Goal: Task Accomplishment & Management: Manage account settings

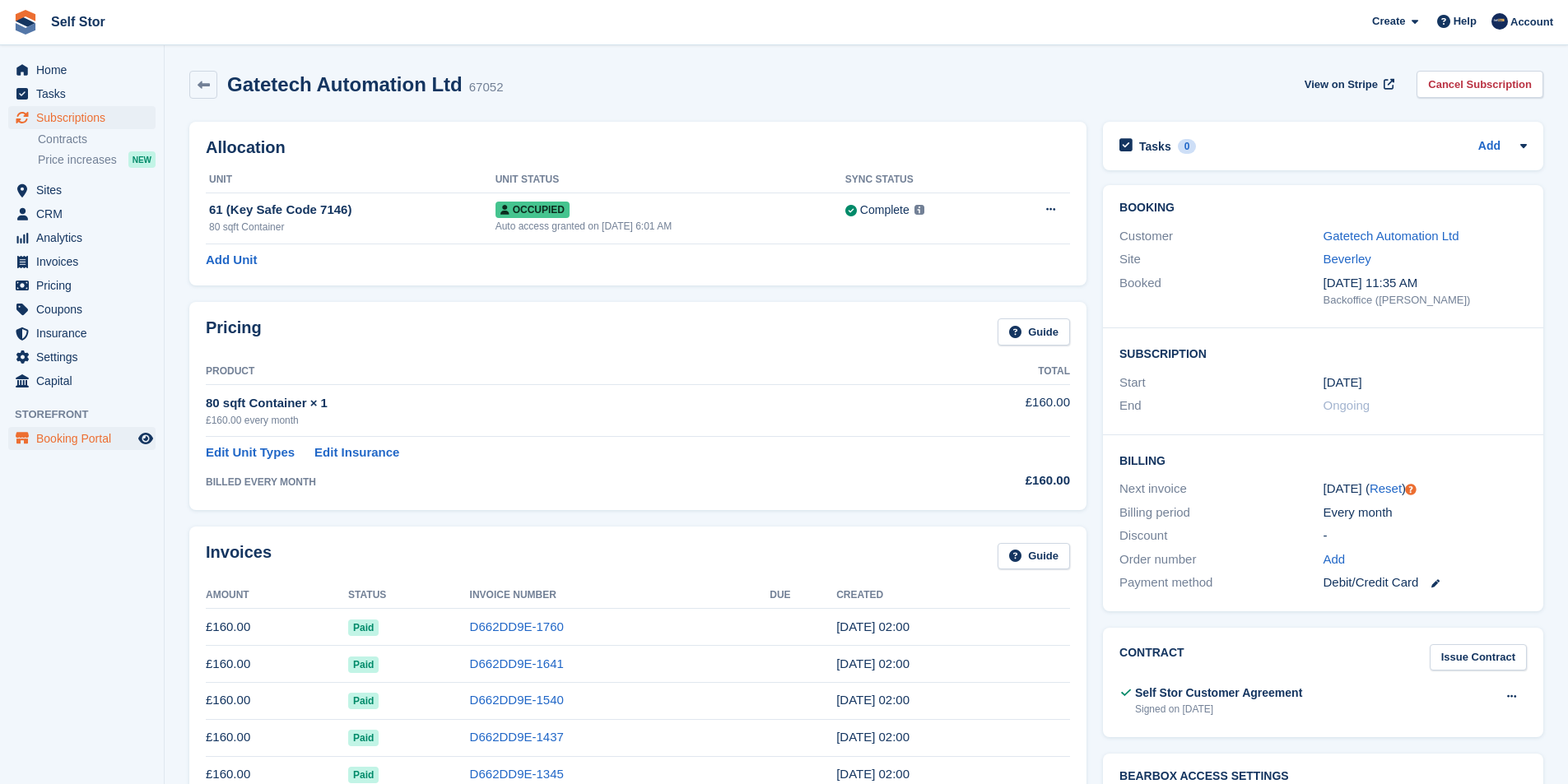
scroll to position [247, 0]
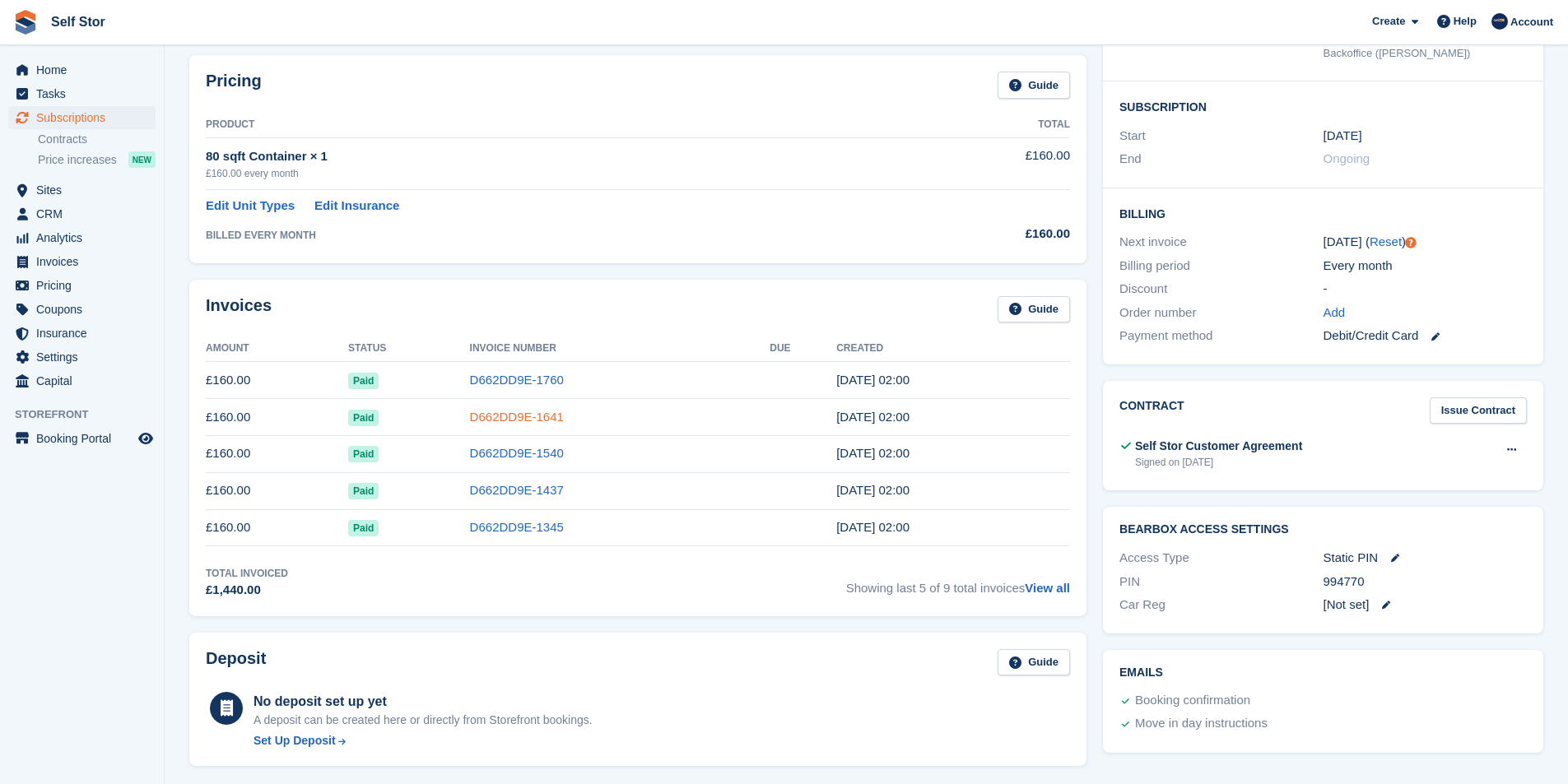
click at [492, 417] on link "D662DD9E-1641" at bounding box center [517, 417] width 94 height 14
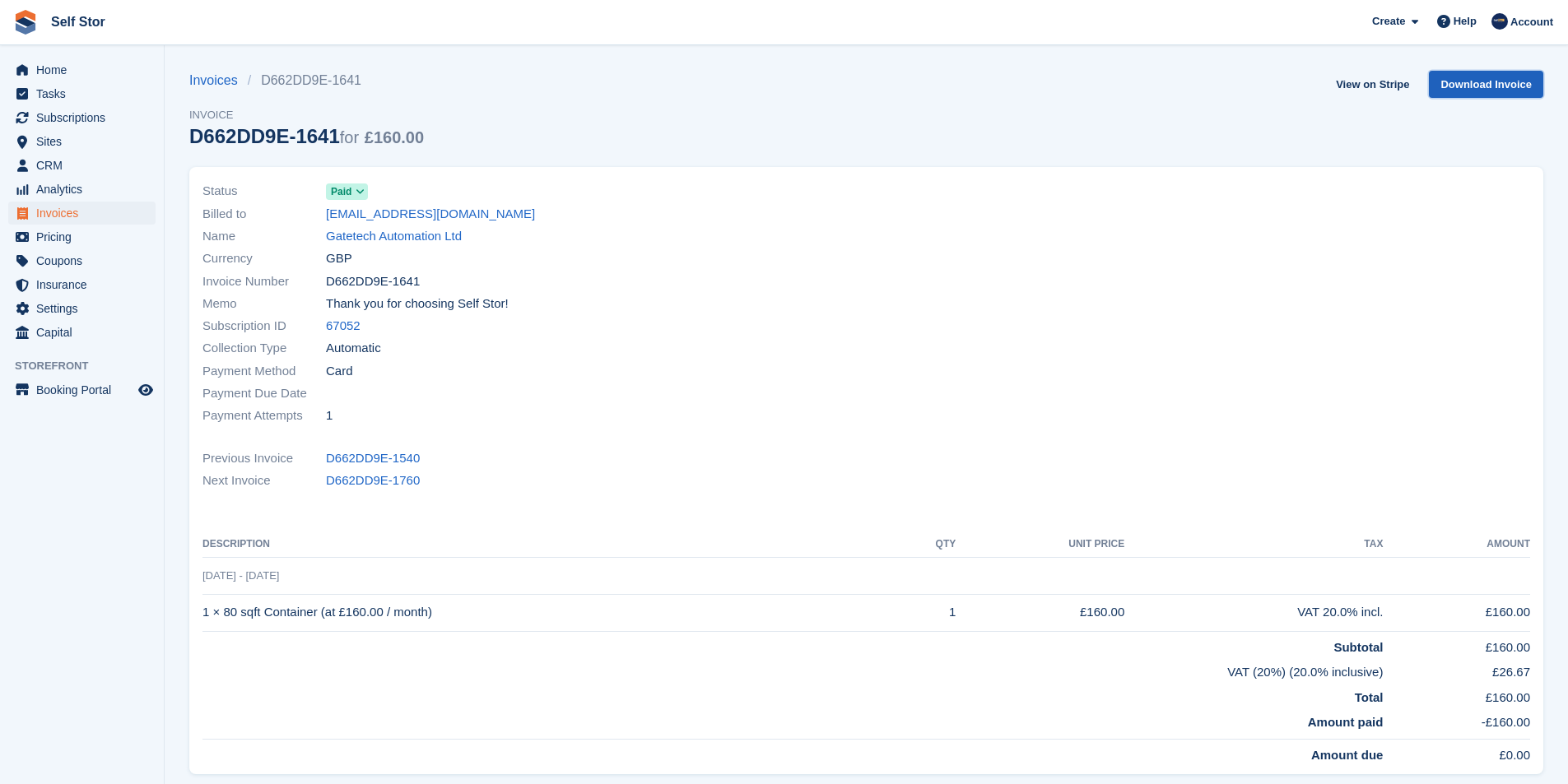
click at [1461, 82] on link "Download Invoice" at bounding box center [1485, 84] width 114 height 27
click at [1363, 84] on link "View on Stripe" at bounding box center [1372, 84] width 86 height 27
click at [1367, 85] on link "View on Stripe" at bounding box center [1372, 84] width 86 height 27
click at [50, 215] on span "Invoices" at bounding box center [85, 213] width 98 height 23
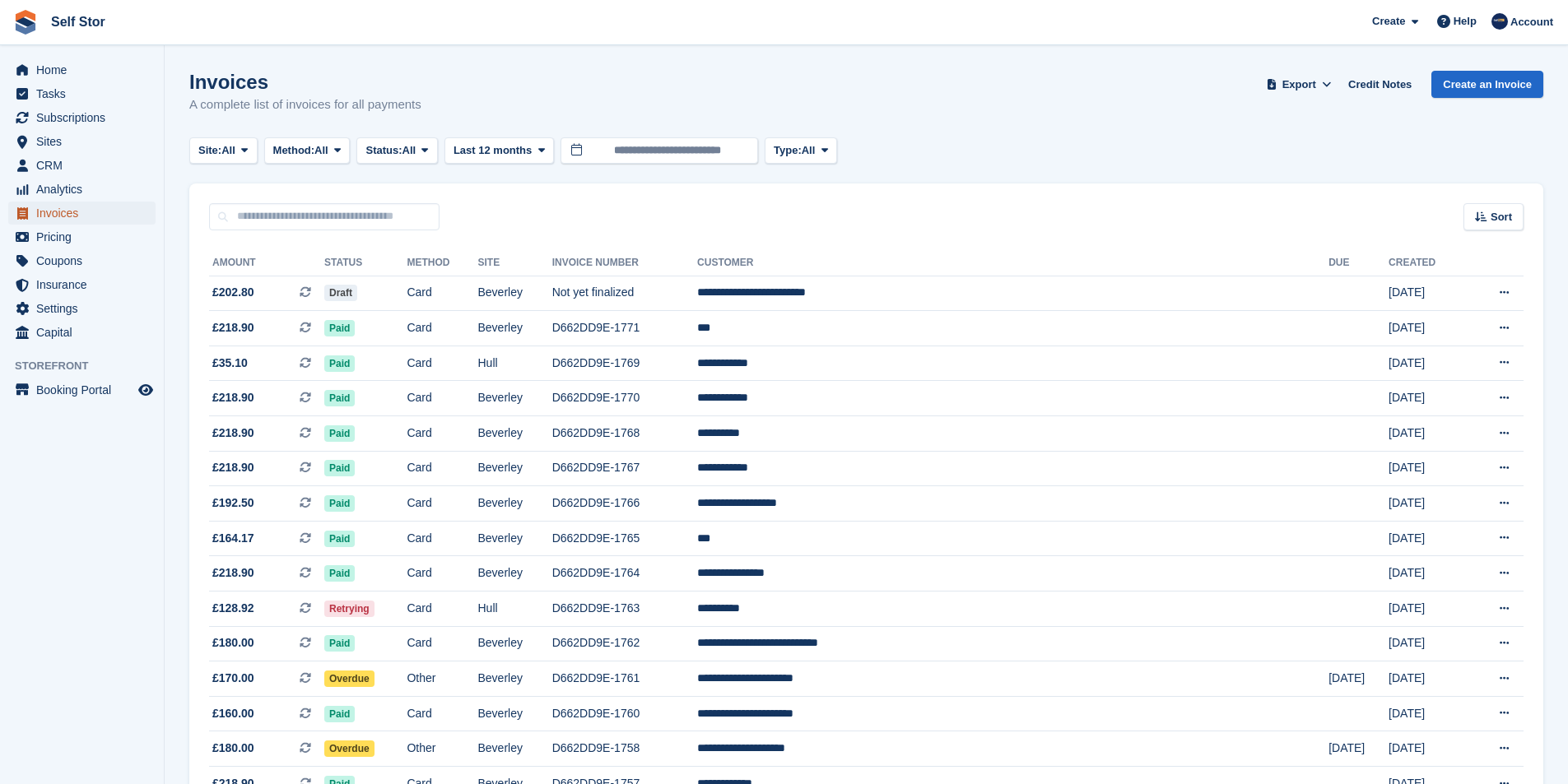
click at [51, 217] on span "Invoices" at bounding box center [85, 213] width 98 height 23
click at [56, 74] on span "Home" at bounding box center [85, 70] width 98 height 23
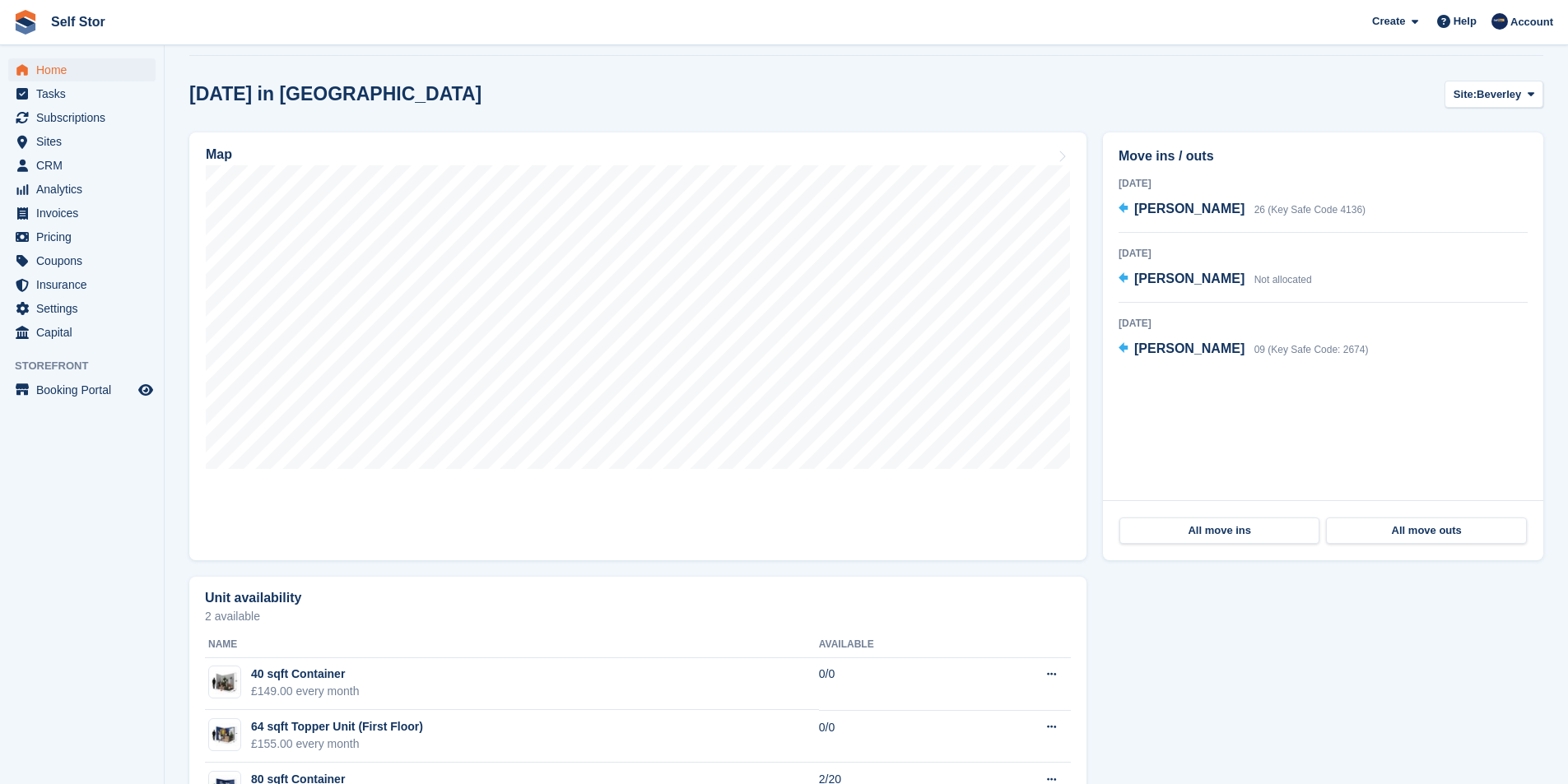
scroll to position [412, 0]
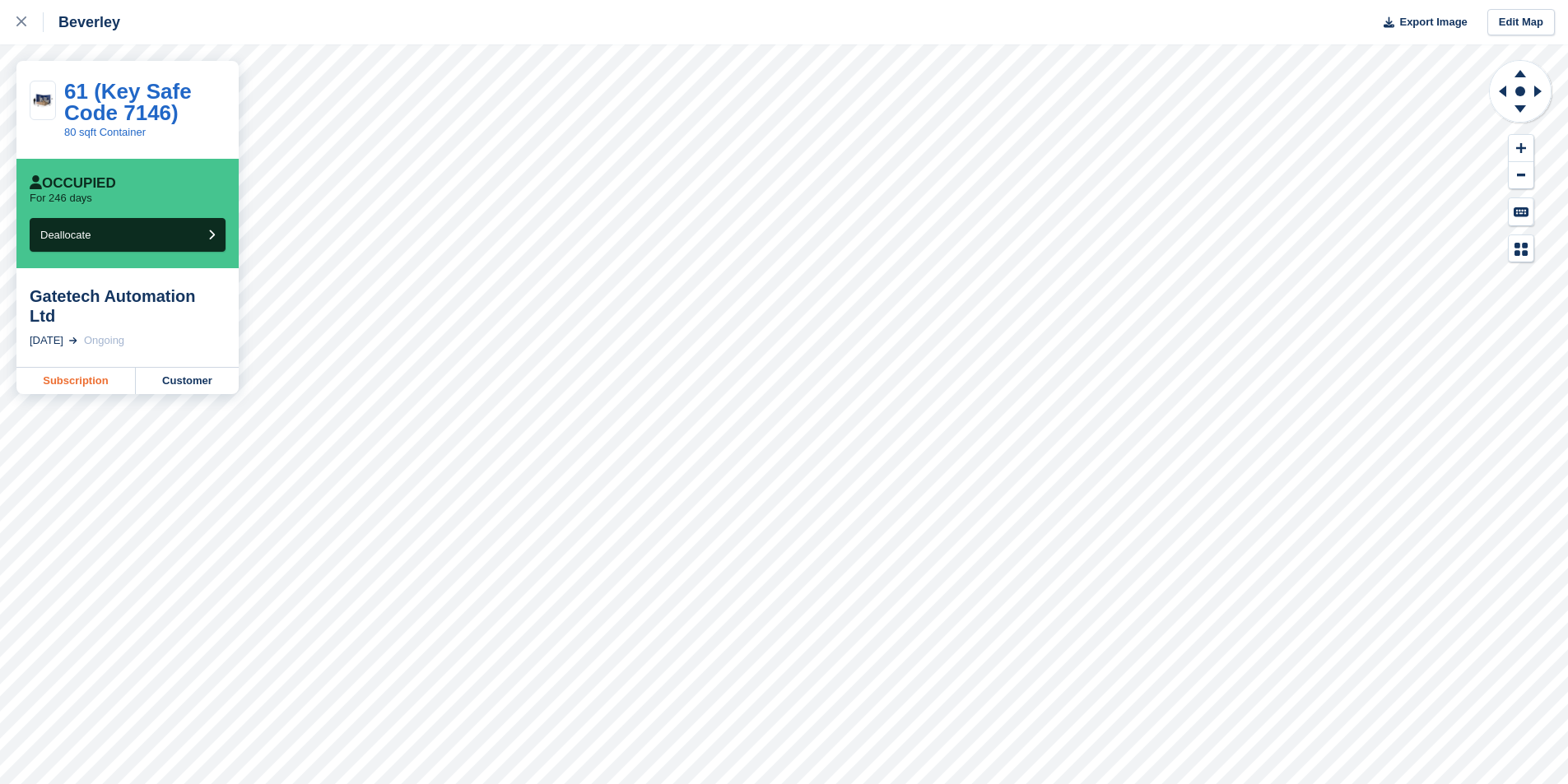
click at [94, 368] on link "Subscription" at bounding box center [76, 381] width 119 height 27
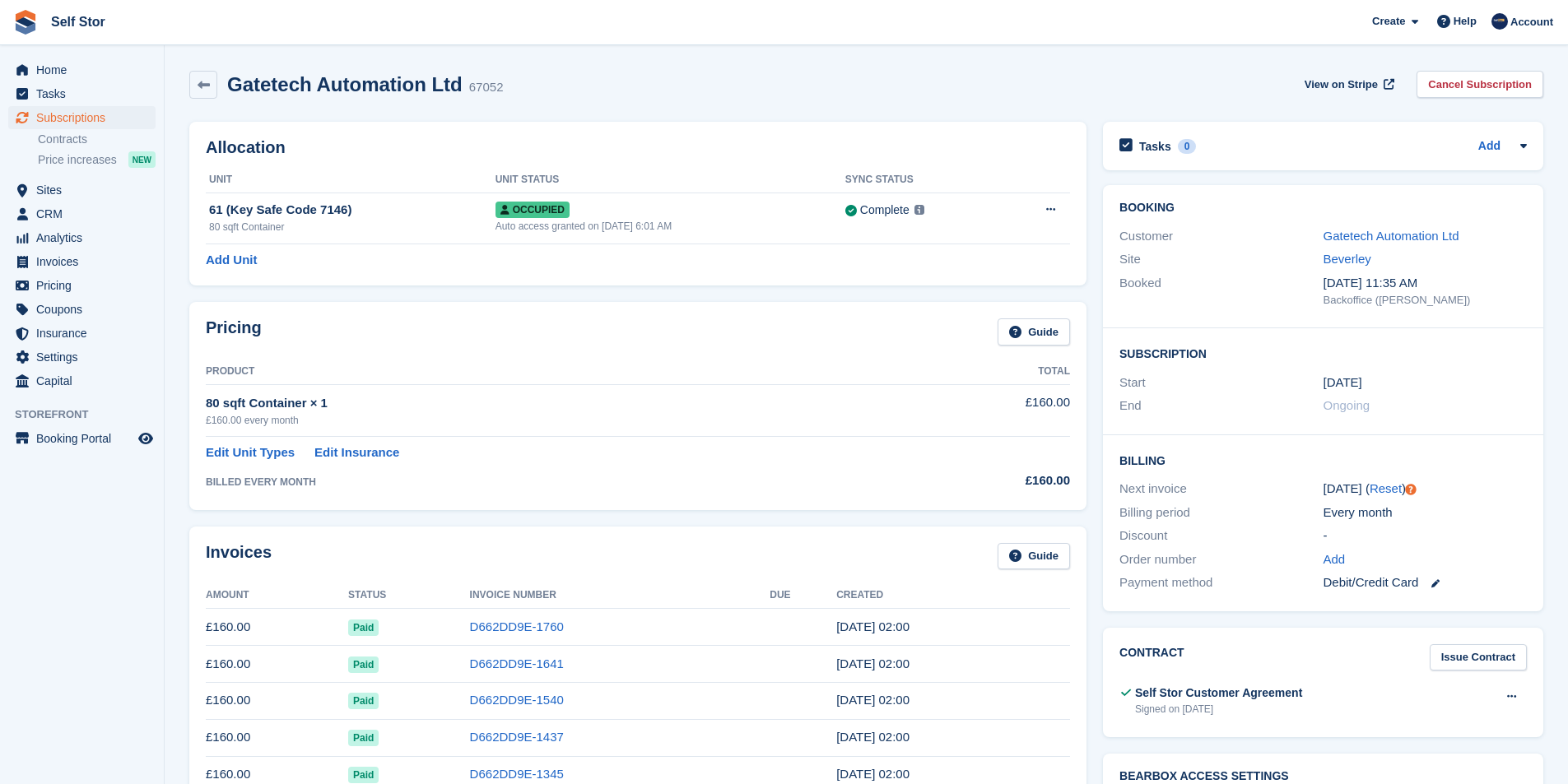
scroll to position [247, 0]
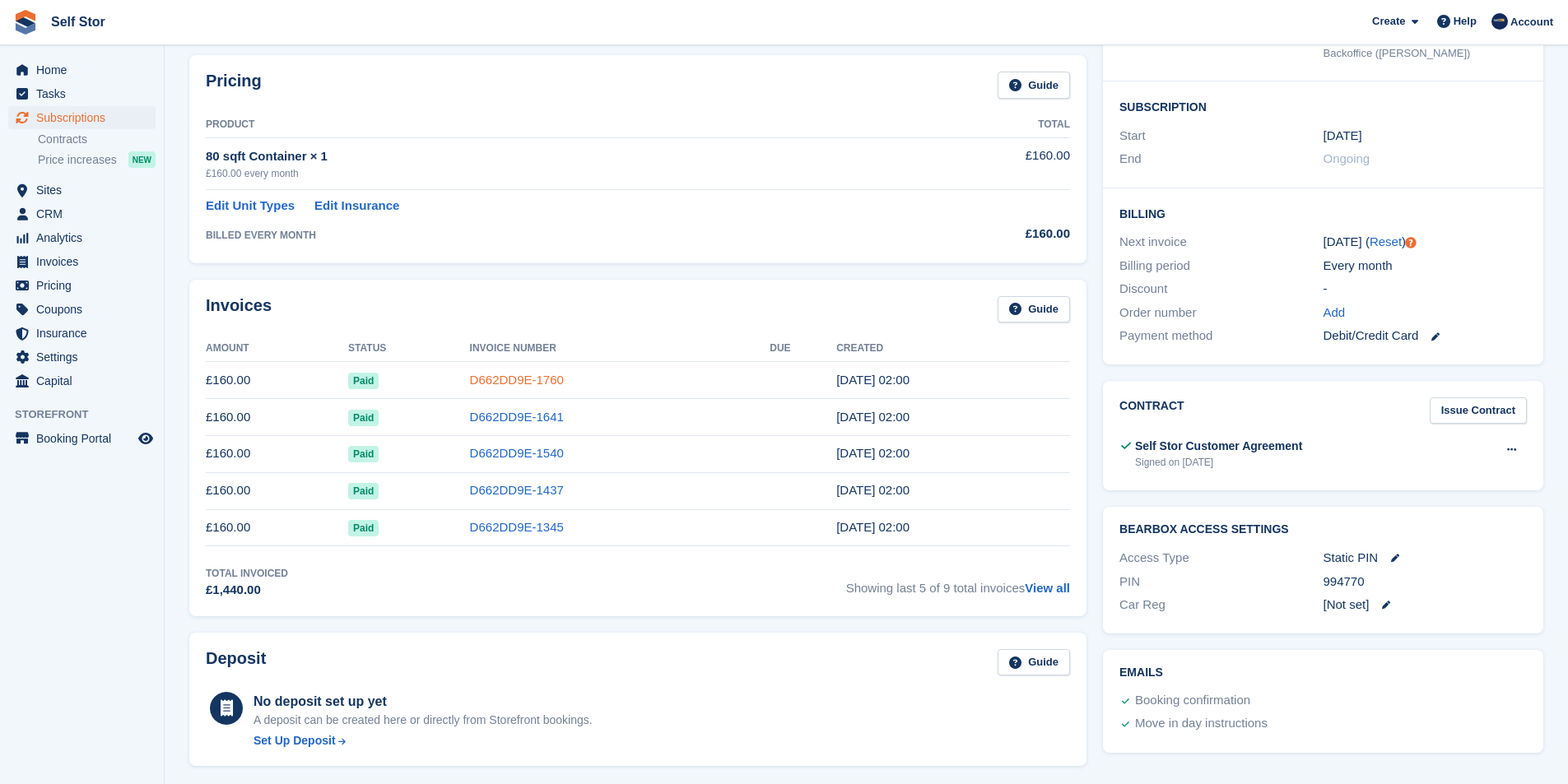
click at [516, 380] on link "D662DD9E-1760" at bounding box center [517, 380] width 94 height 14
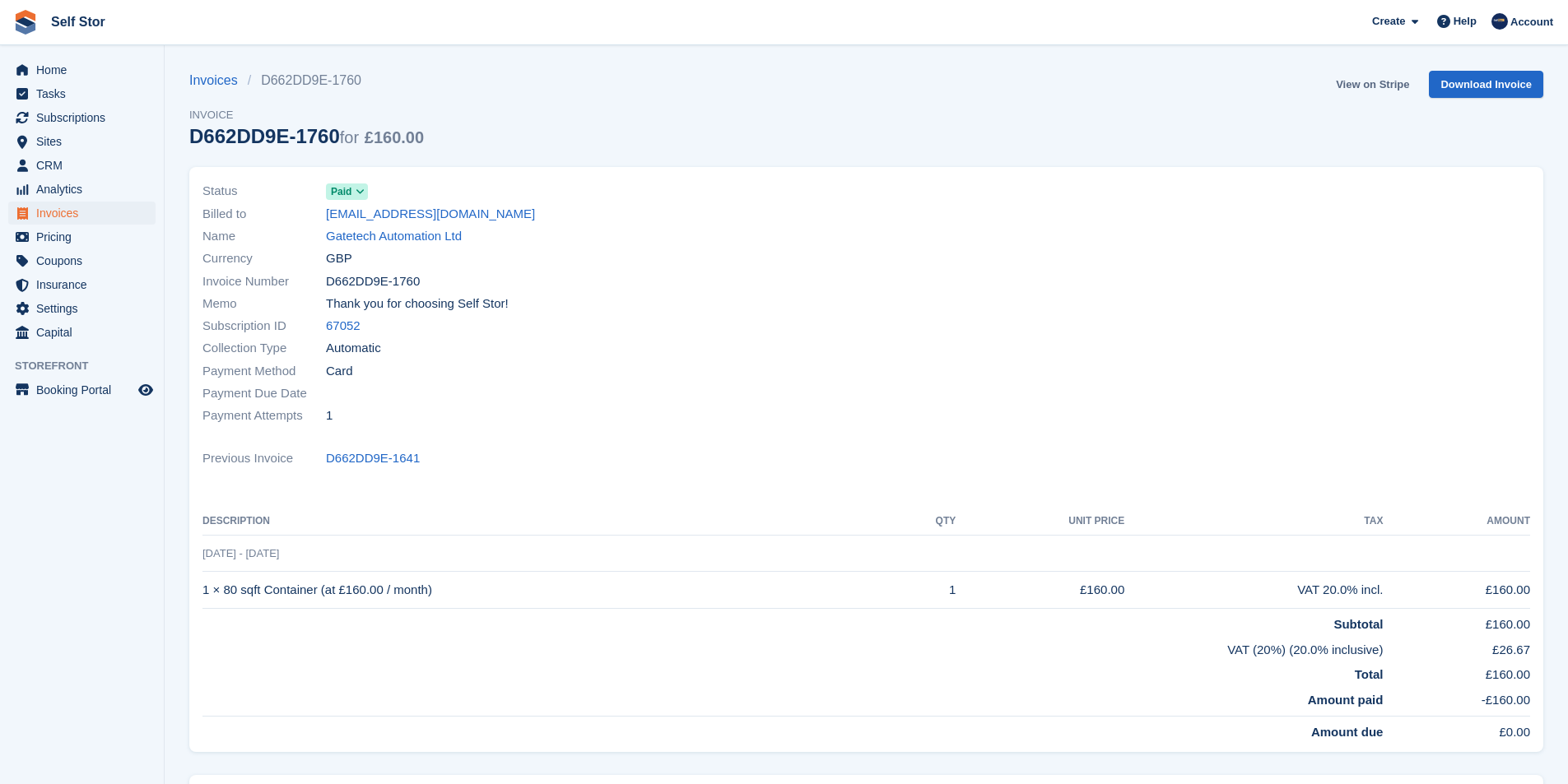
click at [1383, 85] on link "View on Stripe" at bounding box center [1372, 84] width 86 height 27
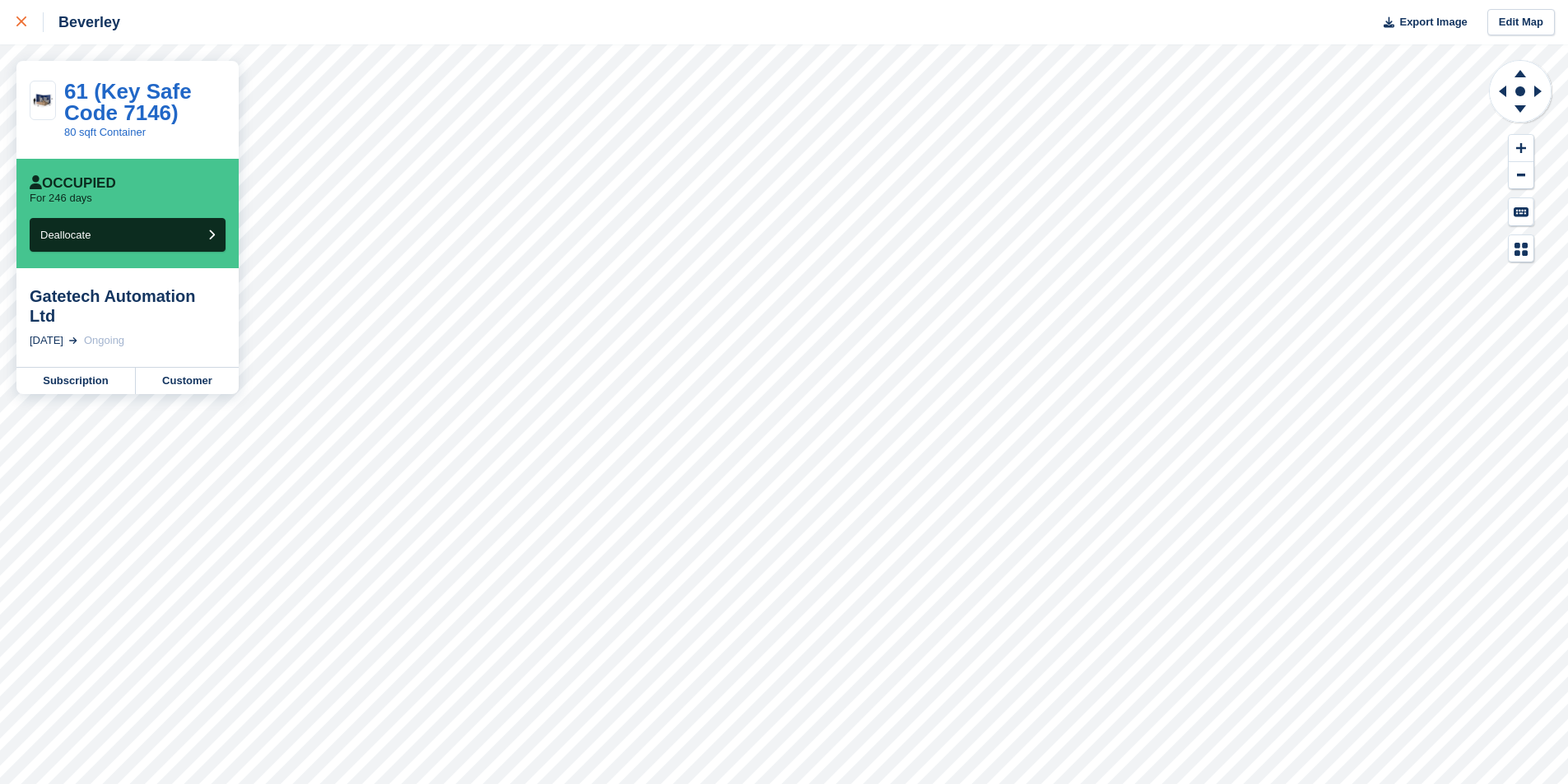
click at [28, 20] on div at bounding box center [30, 22] width 28 height 20
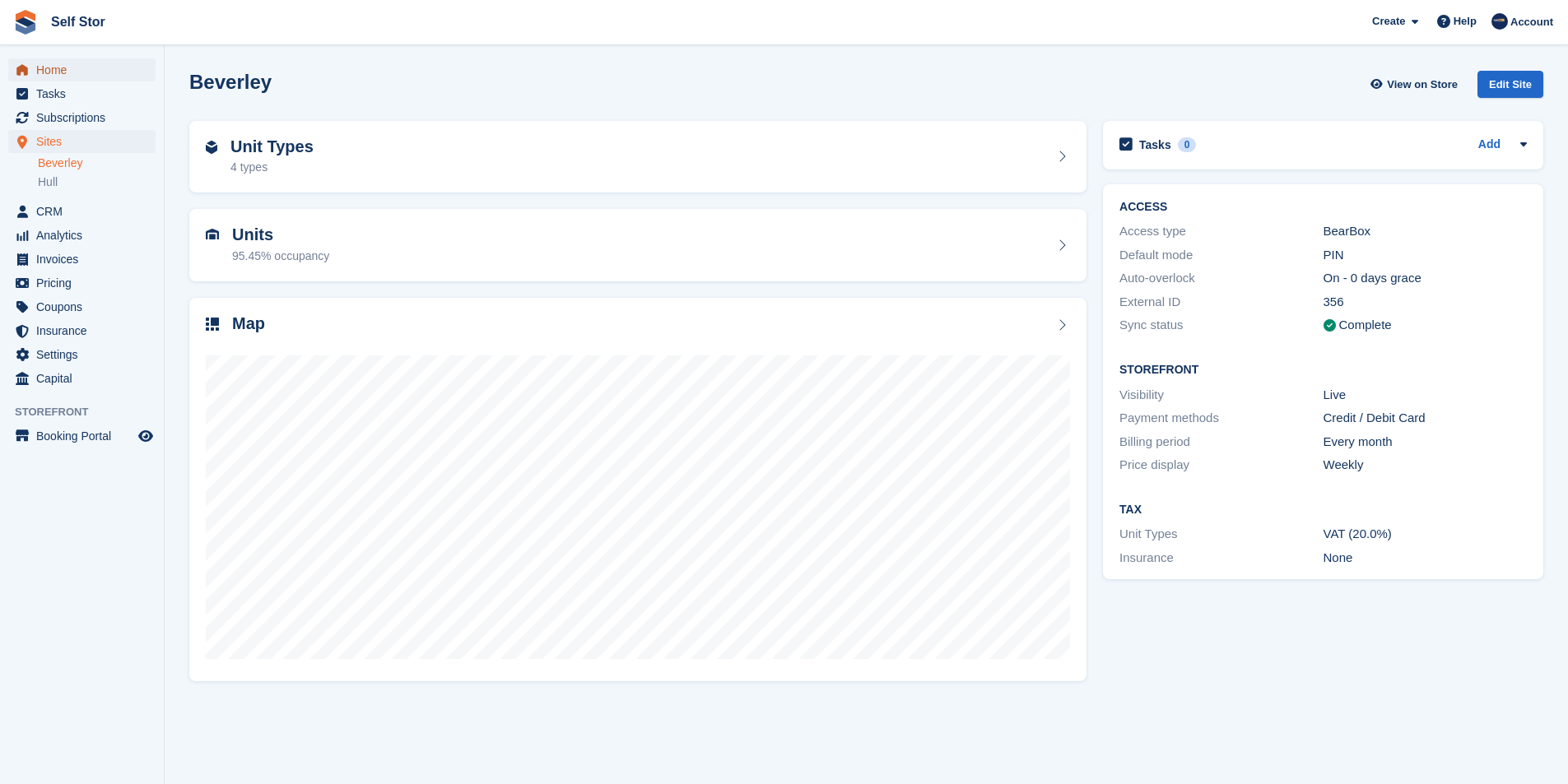
click at [53, 71] on span "Home" at bounding box center [85, 70] width 98 height 23
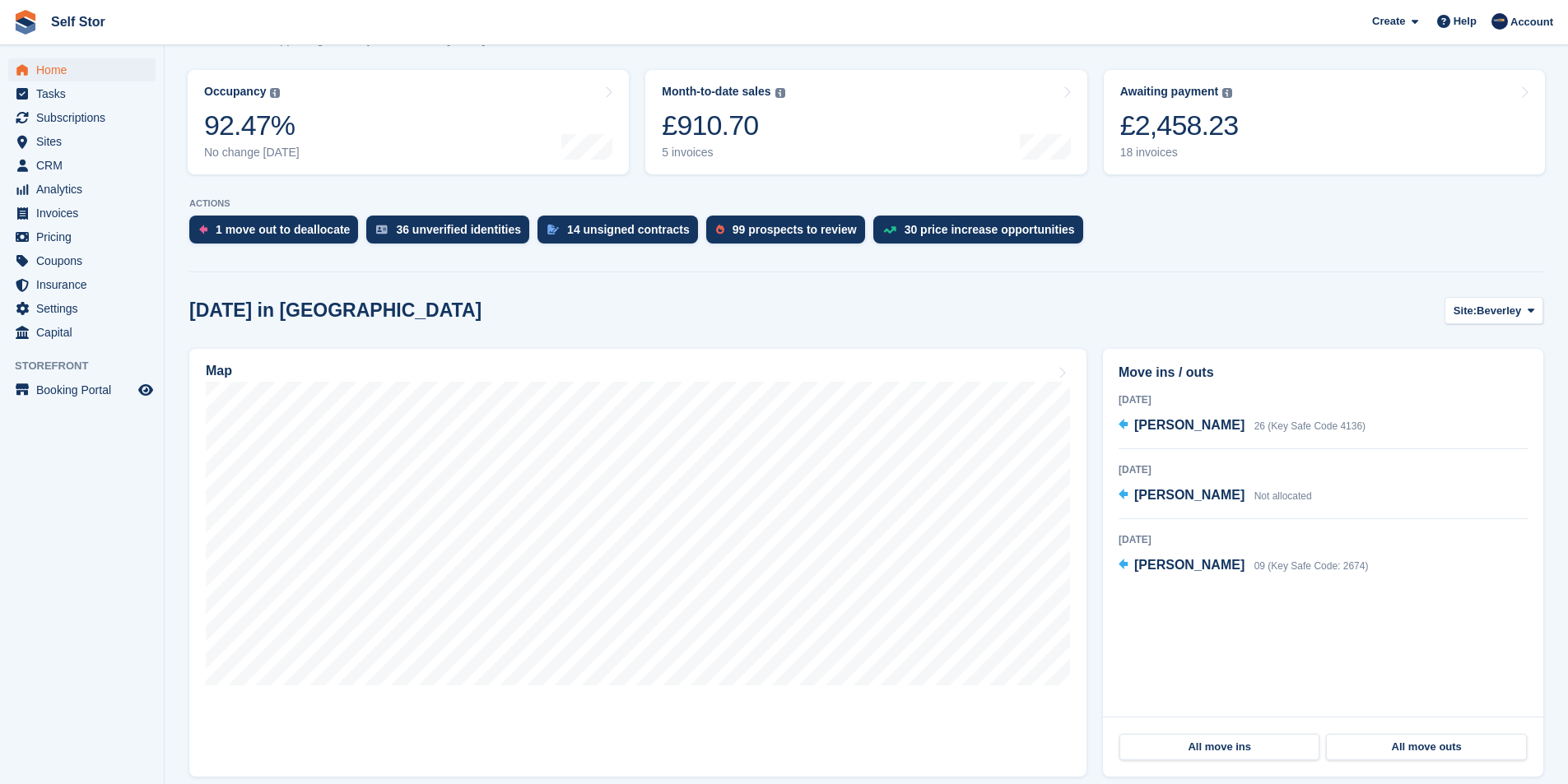
scroll to position [165, 0]
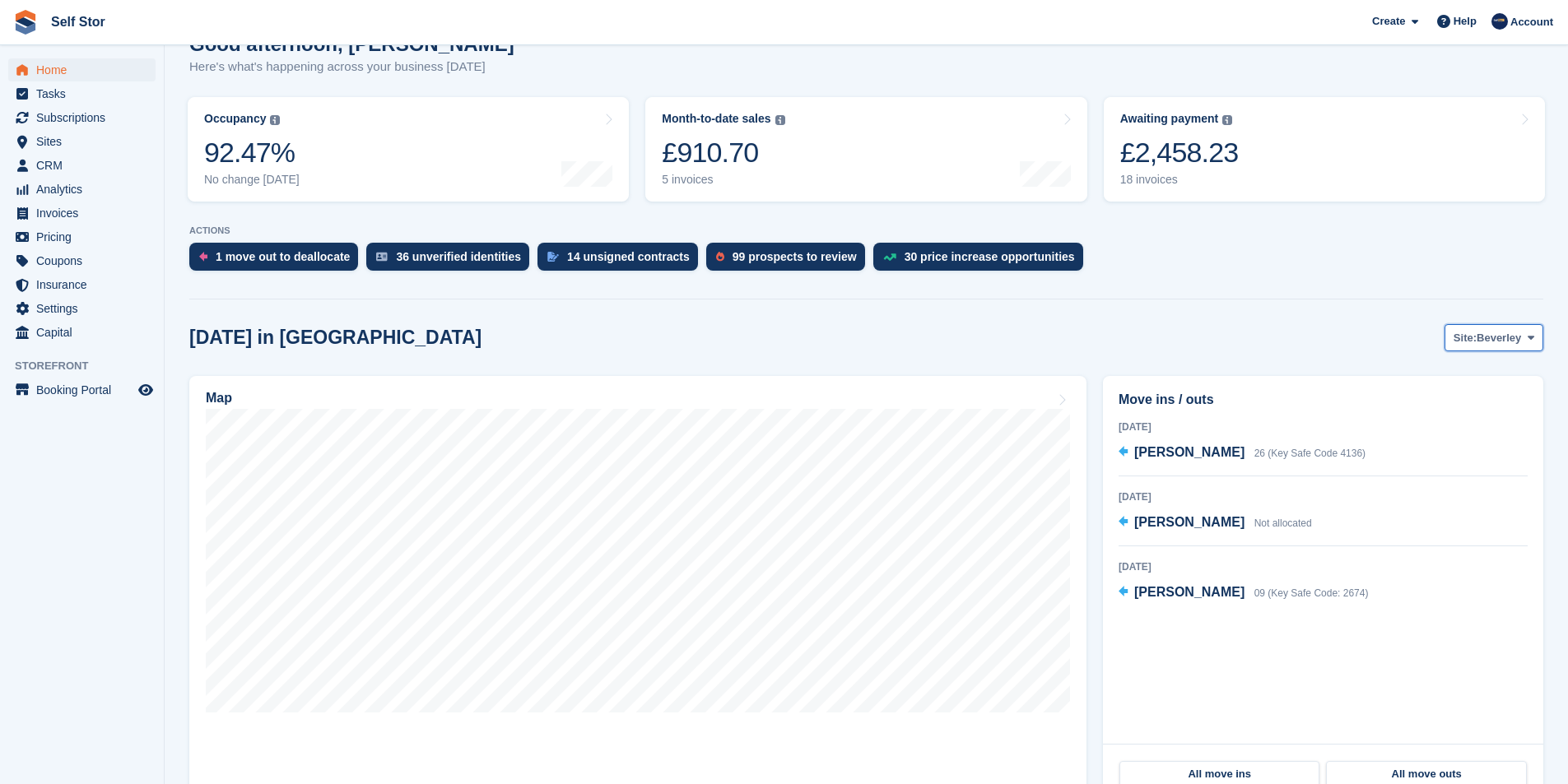
click at [1500, 347] on button "Site: Beverley" at bounding box center [1493, 337] width 98 height 27
click at [1463, 415] on link "Hull" at bounding box center [1463, 406] width 143 height 29
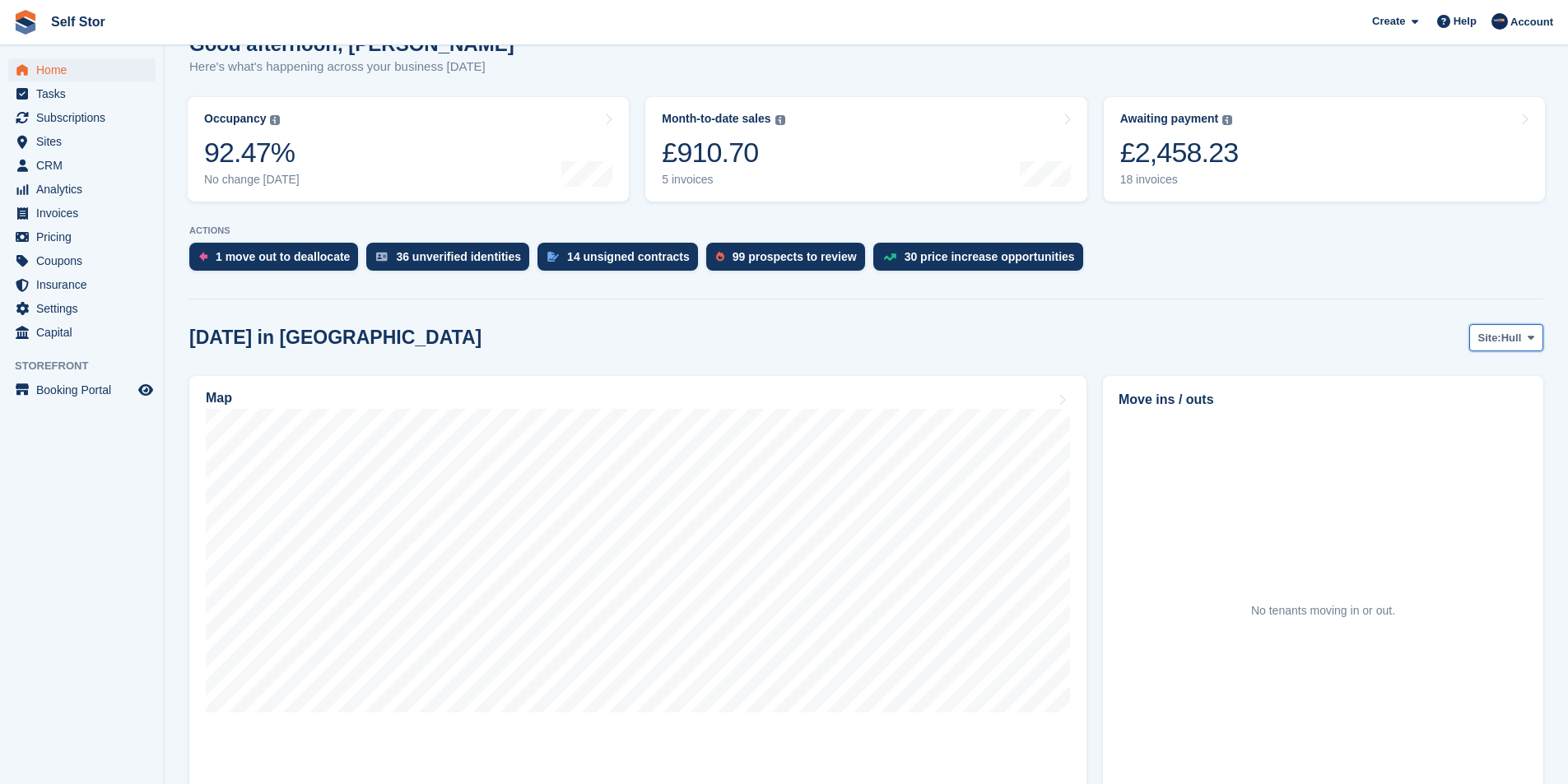
click at [1521, 337] on span "Hull" at bounding box center [1511, 338] width 20 height 17
click at [1436, 379] on link "Beverley" at bounding box center [1463, 376] width 143 height 29
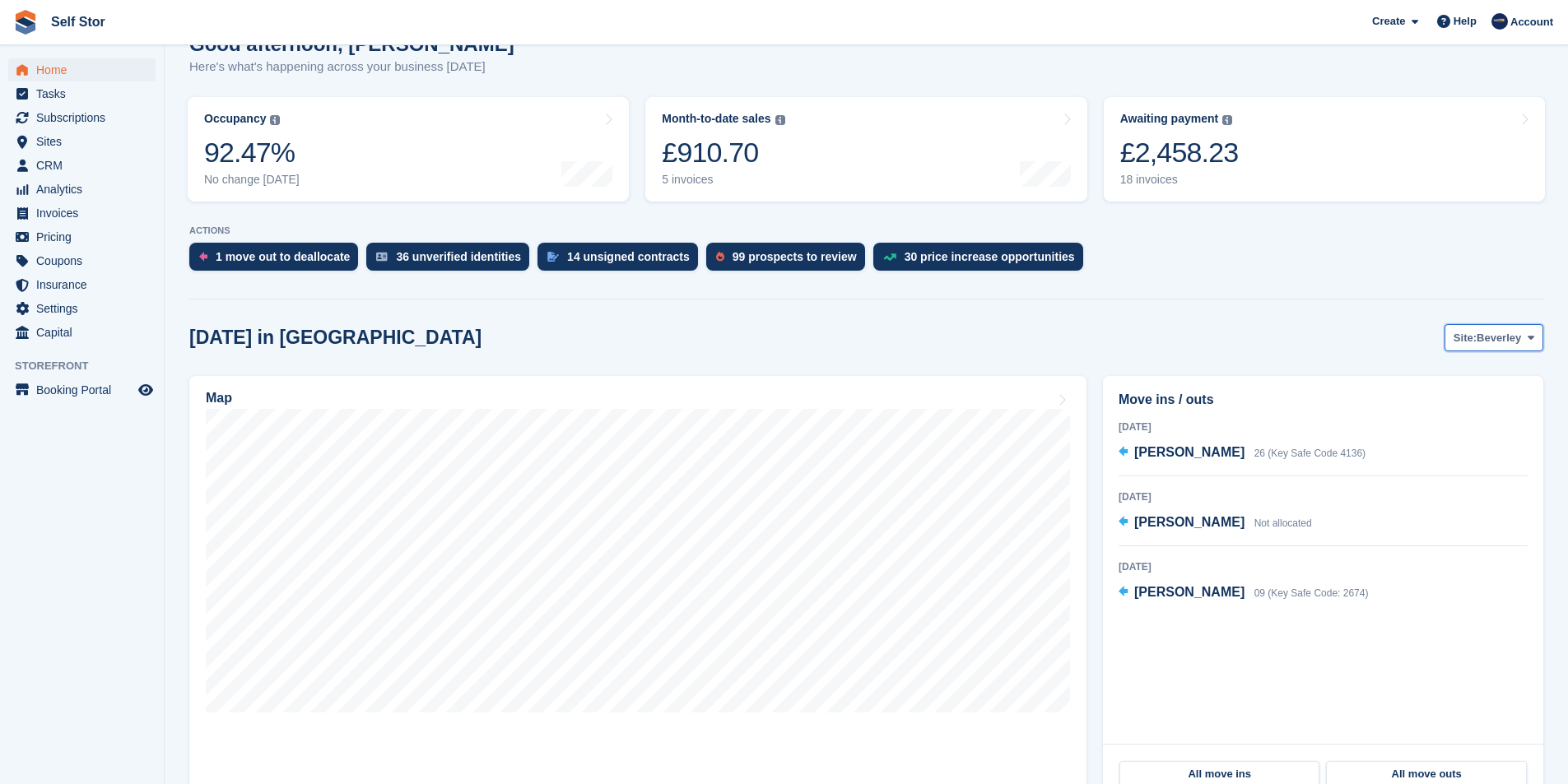
click at [1480, 333] on span "Beverley" at bounding box center [1499, 338] width 44 height 17
click at [1460, 402] on link "Hull" at bounding box center [1463, 406] width 143 height 29
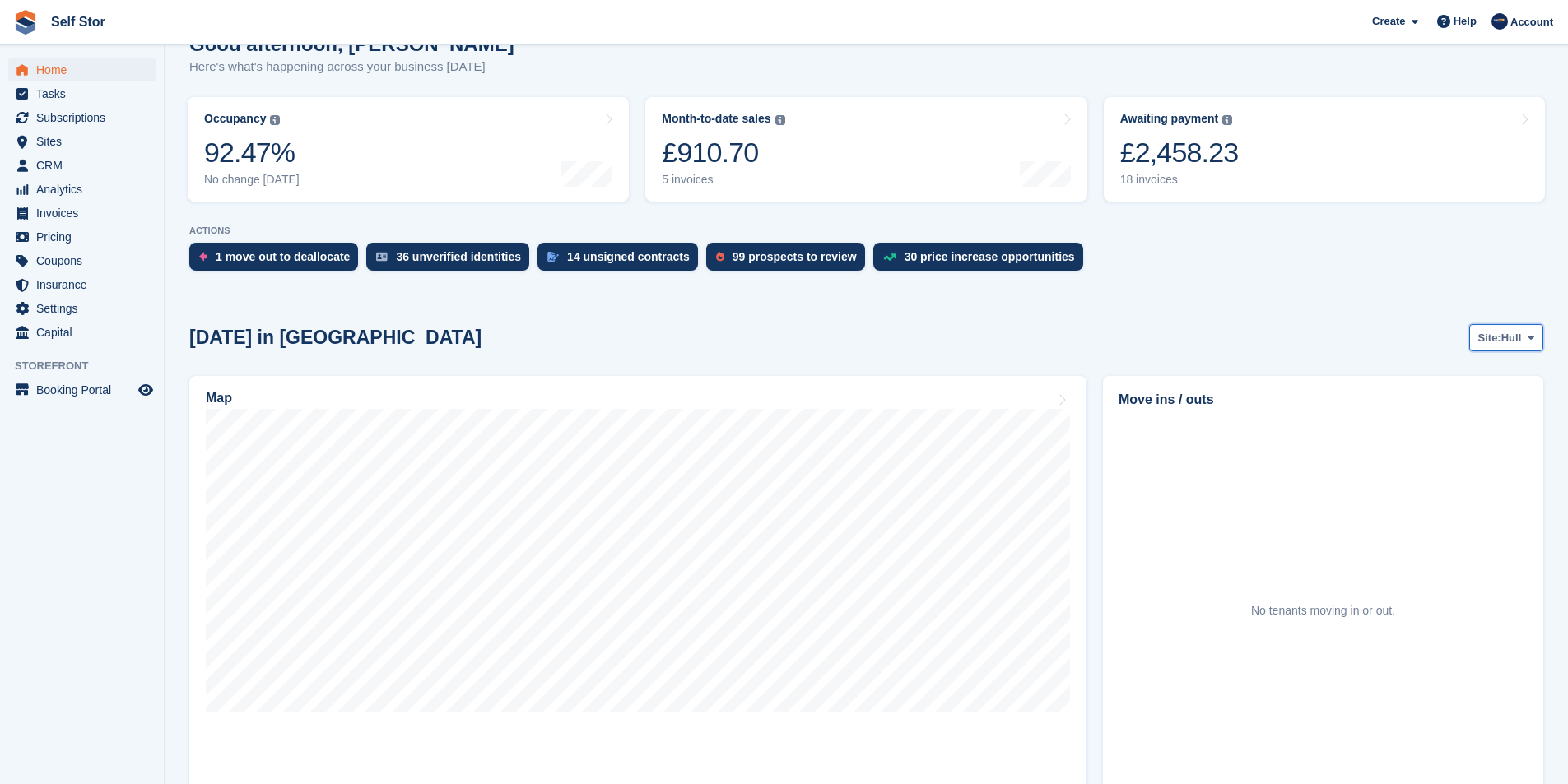
click at [1499, 335] on span "Site:" at bounding box center [1490, 338] width 23 height 17
click at [1479, 372] on link "Beverley" at bounding box center [1463, 376] width 143 height 29
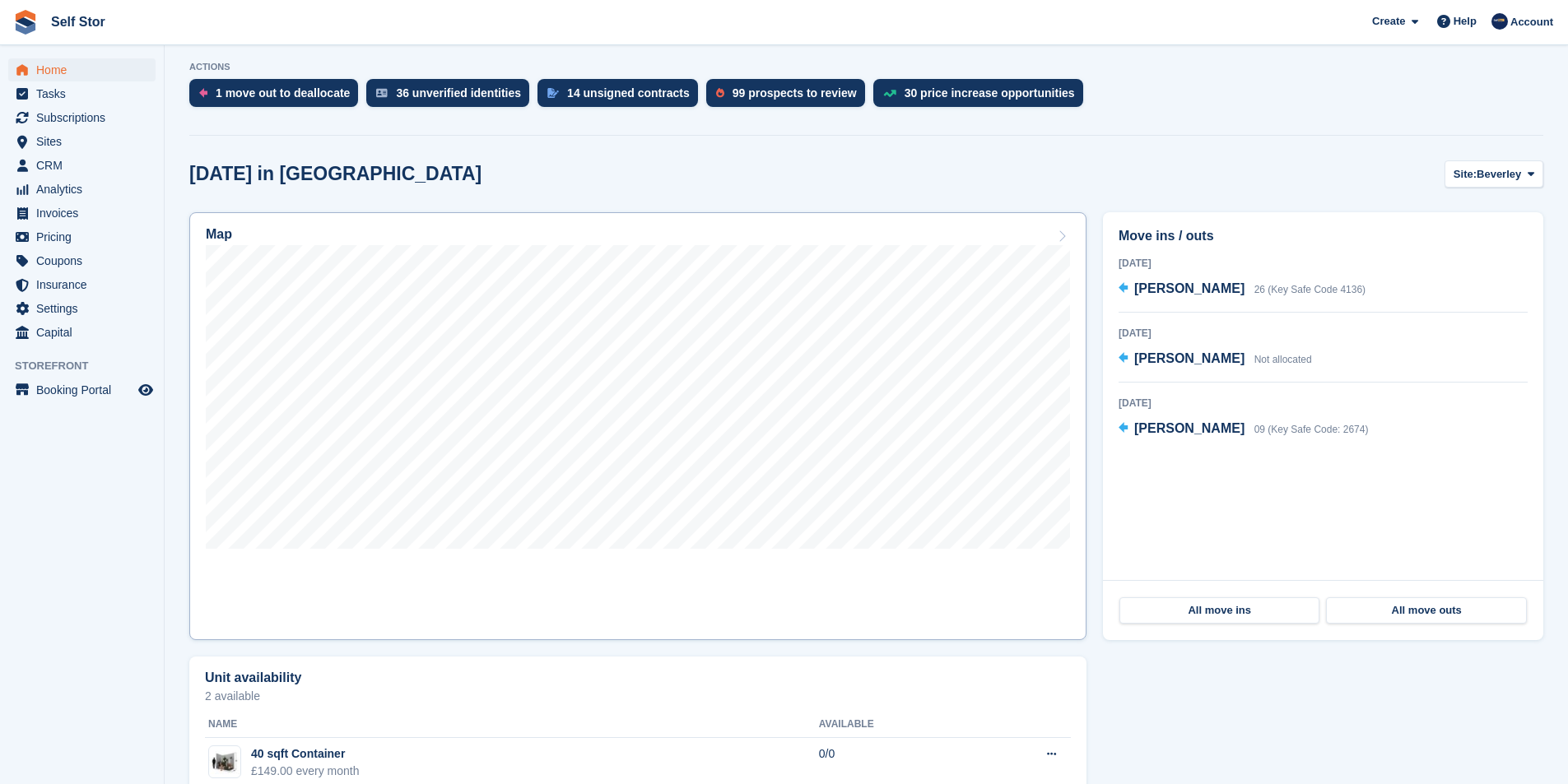
scroll to position [329, 0]
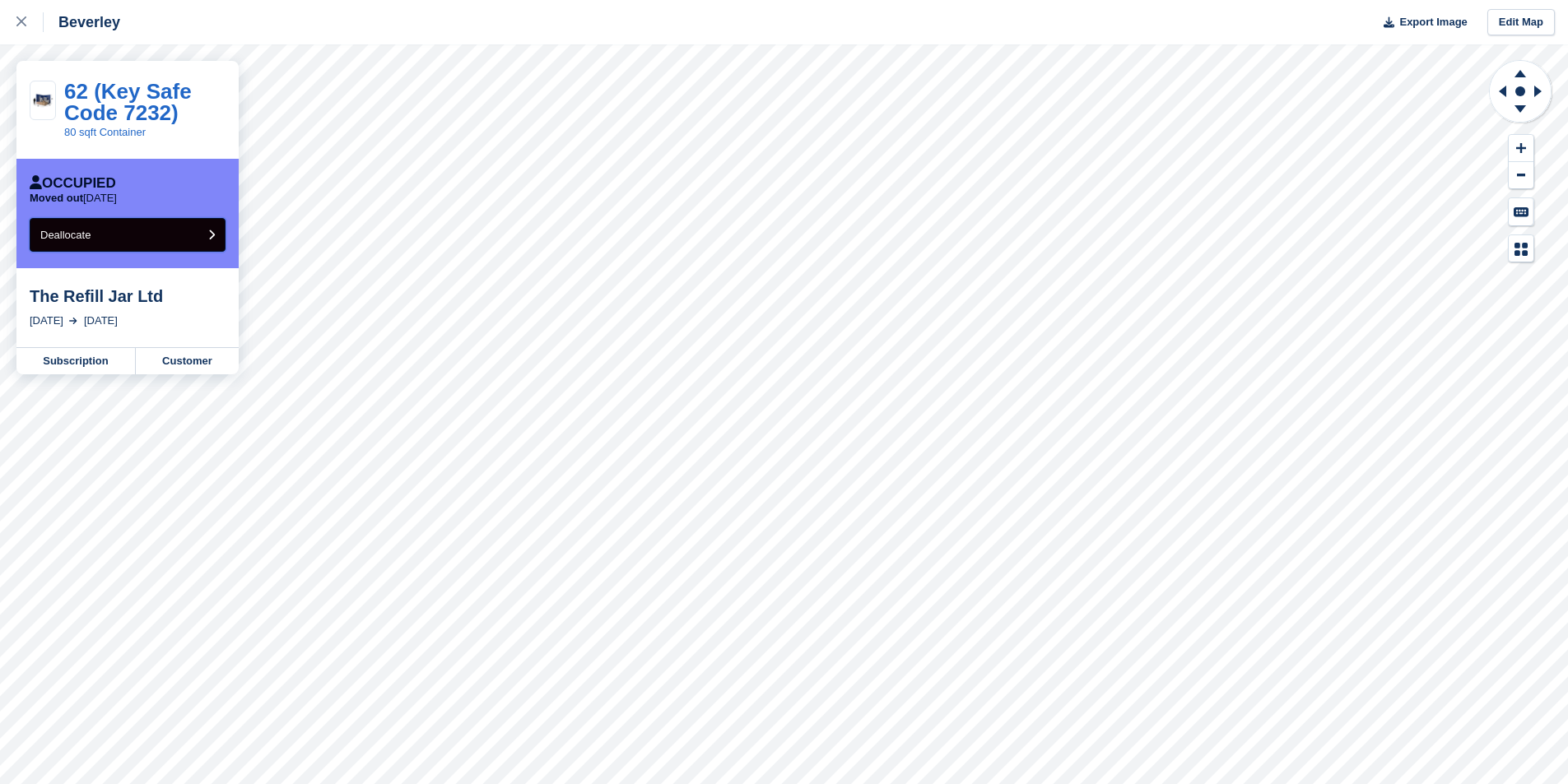
click at [149, 232] on button "Deallocate" at bounding box center [127, 235] width 196 height 34
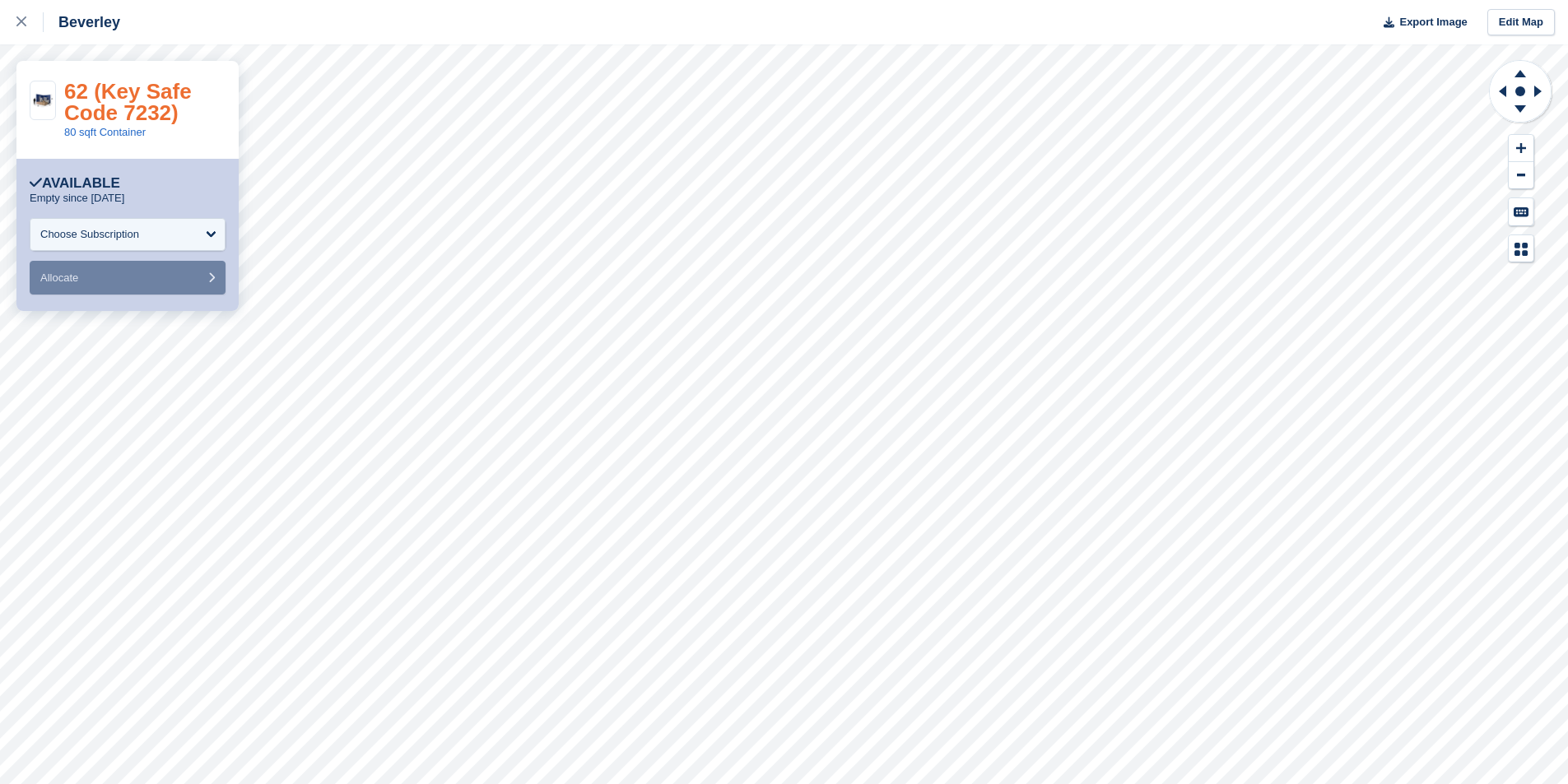
click at [131, 117] on link "62 (Key Safe Code 7232)" at bounding box center [128, 102] width 128 height 46
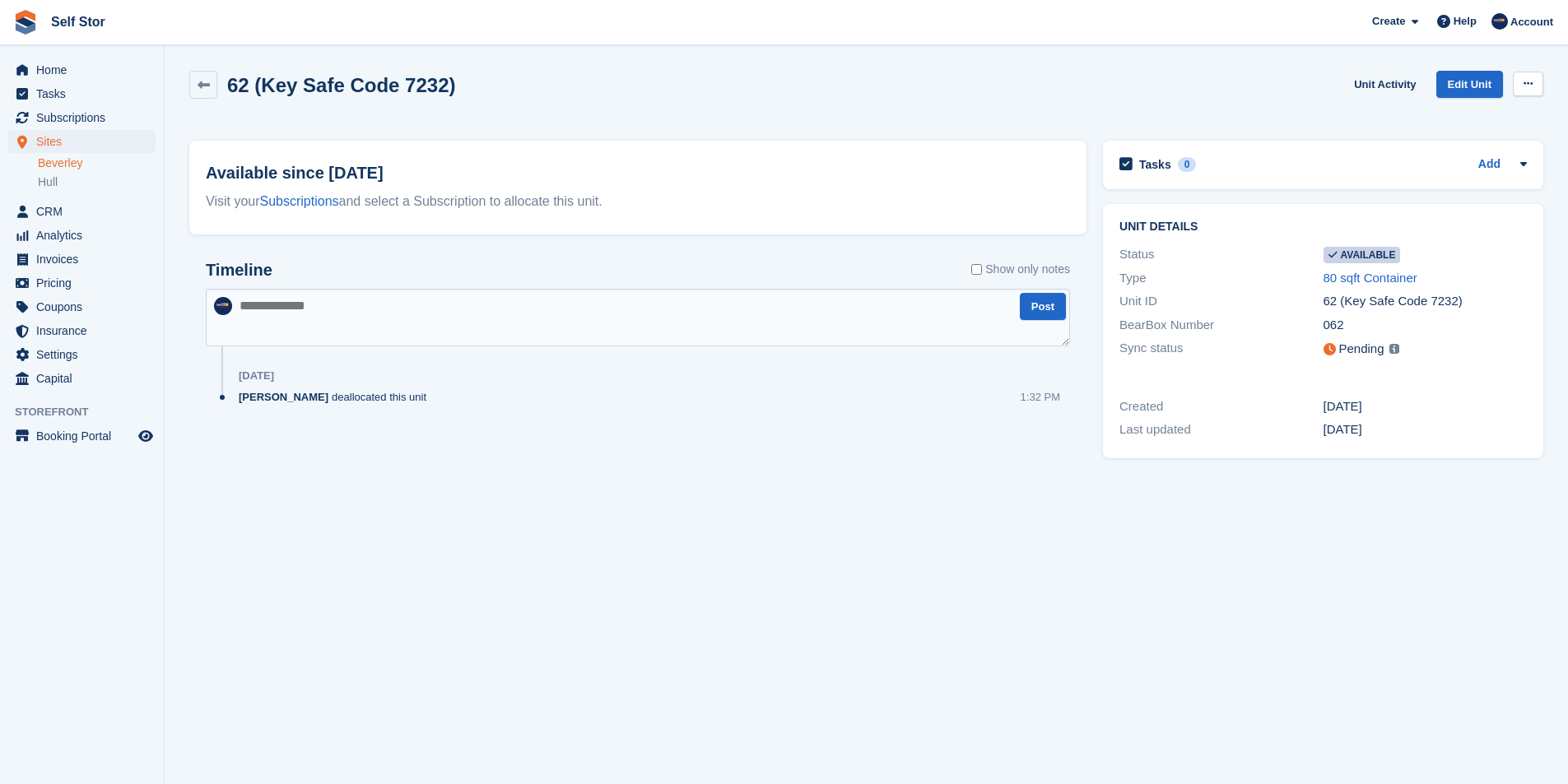
click at [1533, 84] on button at bounding box center [1528, 84] width 30 height 25
click at [1478, 111] on p "Make unavailable" at bounding box center [1463, 116] width 143 height 21
click at [58, 62] on span "Home" at bounding box center [85, 70] width 98 height 23
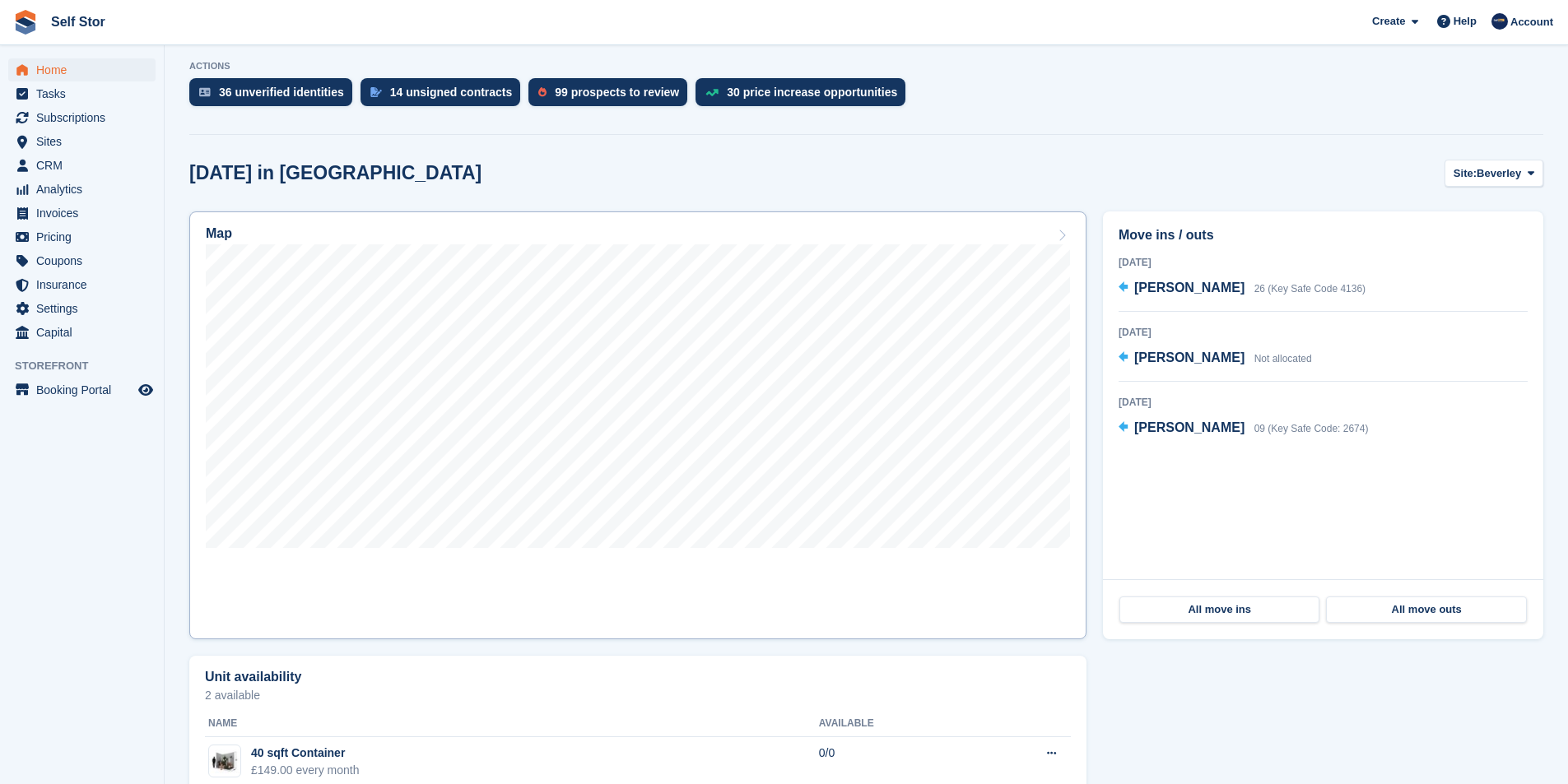
scroll to position [247, 0]
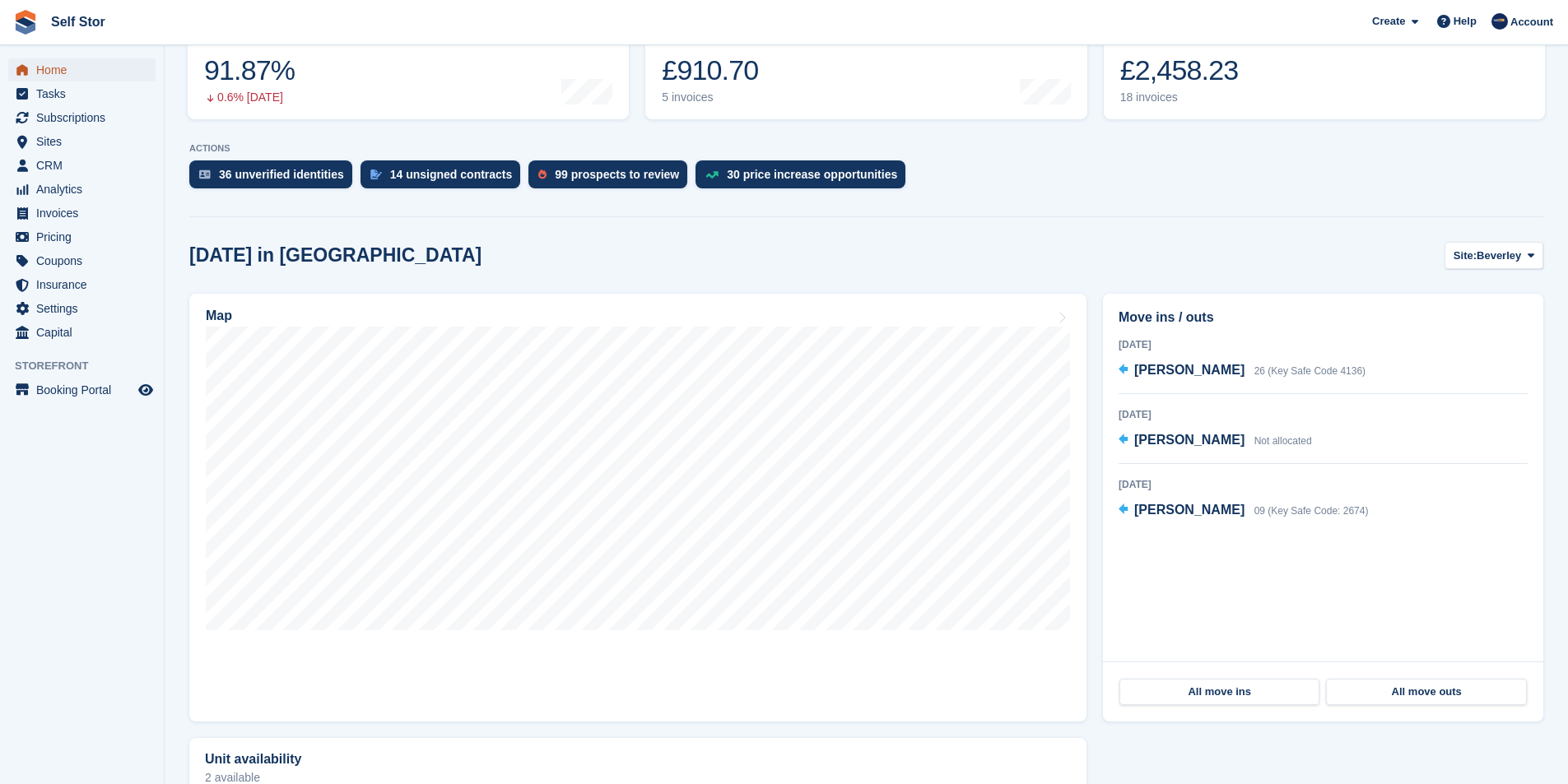
click at [51, 74] on span "Home" at bounding box center [85, 70] width 98 height 23
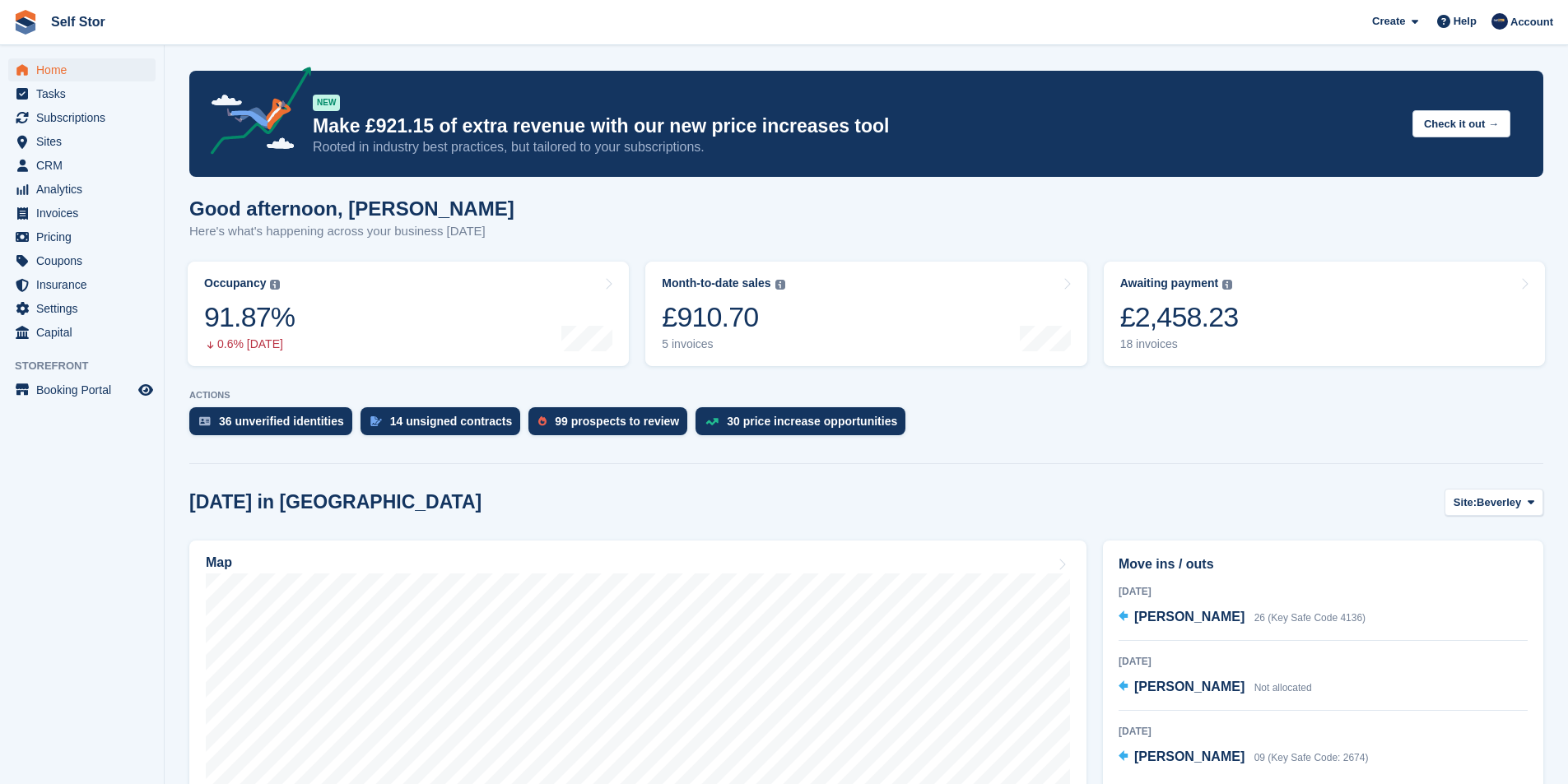
scroll to position [329, 0]
